Goal: Task Accomplishment & Management: Complete application form

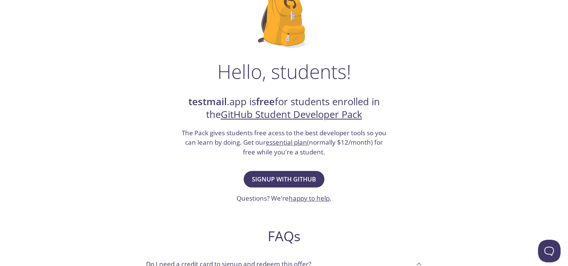
scroll to position [68, 0]
click at [300, 176] on span "Signup with GitHub" at bounding box center [284, 179] width 64 height 11
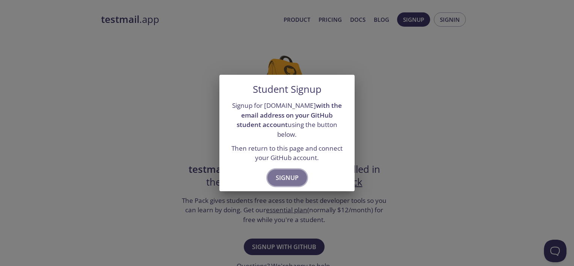
click at [285, 172] on span "Signup" at bounding box center [287, 177] width 23 height 11
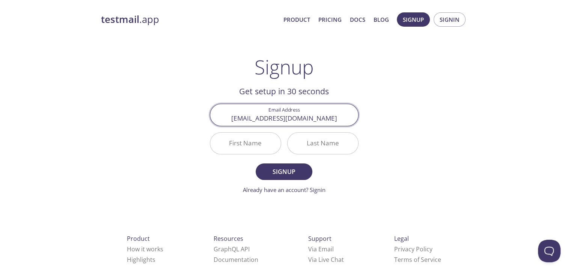
type input "[EMAIL_ADDRESS][DOMAIN_NAME]"
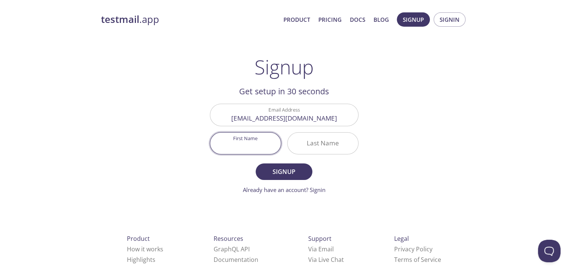
click at [242, 144] on input "First Name" at bounding box center [245, 143] width 71 height 21
type input "MD"
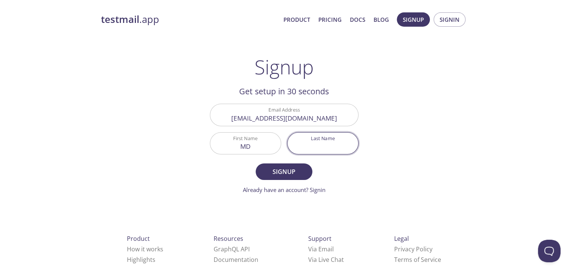
click at [315, 143] on input "Last Name" at bounding box center [323, 143] width 71 height 21
type input "A"
type input "[PERSON_NAME]"
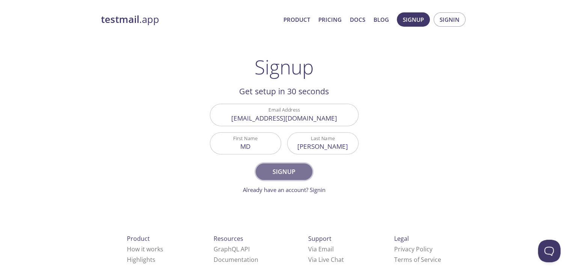
click at [283, 168] on span "Signup" at bounding box center [284, 171] width 40 height 11
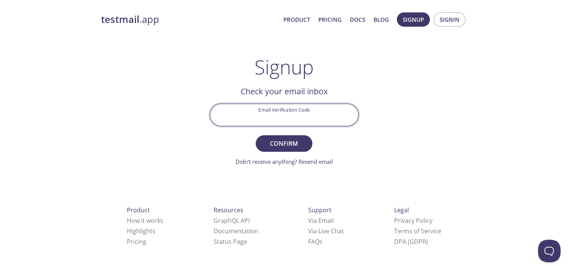
click at [283, 117] on input "Email Verification Code" at bounding box center [284, 114] width 148 height 21
type input "x"
type input "XR6HJFY"
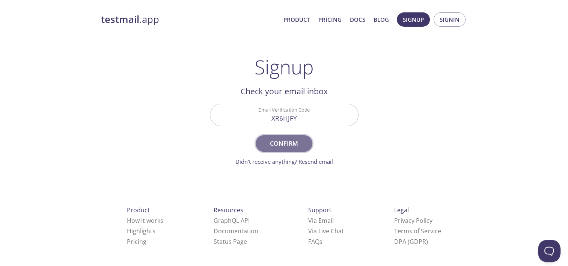
click at [294, 142] on span "Confirm" at bounding box center [284, 143] width 40 height 11
